Goal: Find specific page/section: Find specific page/section

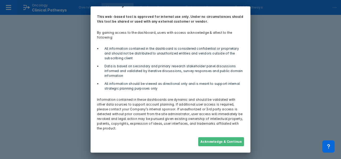
click at [219, 140] on button "Acknowledge & Continue" at bounding box center [221, 141] width 46 height 9
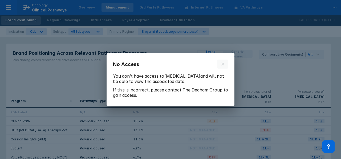
drag, startPoint x: 229, startPoint y: 62, endPoint x: 204, endPoint y: 61, distance: 25.0
click at [228, 62] on section "No Access You don’t have access to [MEDICAL_DATA] and will not be able to view …" at bounding box center [170, 79] width 128 height 53
click at [222, 63] on icon at bounding box center [222, 64] width 4 height 4
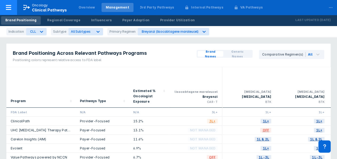
click at [9, 10] on icon at bounding box center [8, 7] width 6 height 6
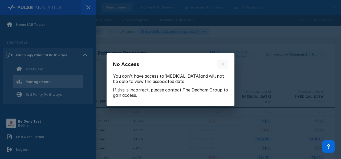
click at [27, 114] on div "No Access You don’t have access to [MEDICAL_DATA] and will not be able to view …" at bounding box center [170, 79] width 341 height 159
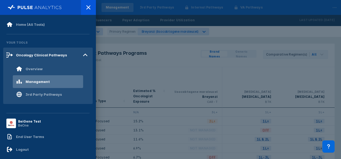
click at [26, 124] on div "BeOne" at bounding box center [29, 125] width 23 height 4
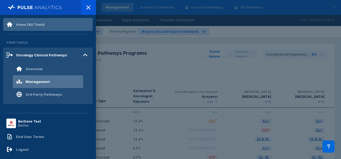
click at [23, 23] on div "Home (All Tools)" at bounding box center [30, 24] width 29 height 4
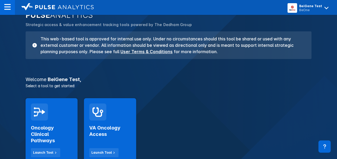
scroll to position [53, 0]
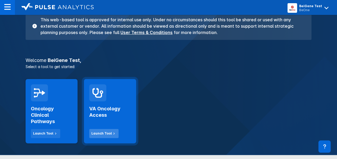
click at [108, 133] on div "Launch Tool" at bounding box center [101, 133] width 20 height 5
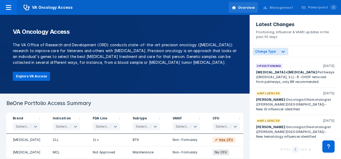
click at [275, 7] on div "Management" at bounding box center [280, 7] width 23 height 5
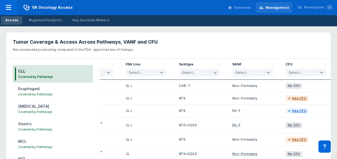
scroll to position [0, 40]
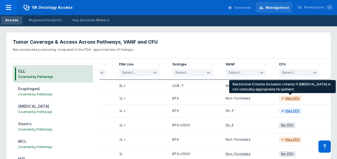
click at [294, 97] on div "Has CFU" at bounding box center [292, 98] width 14 height 5
